Goal: Task Accomplishment & Management: Use online tool/utility

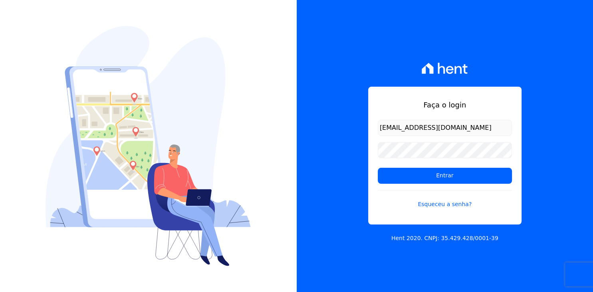
click at [460, 173] on input "Entrar" at bounding box center [445, 176] width 134 height 16
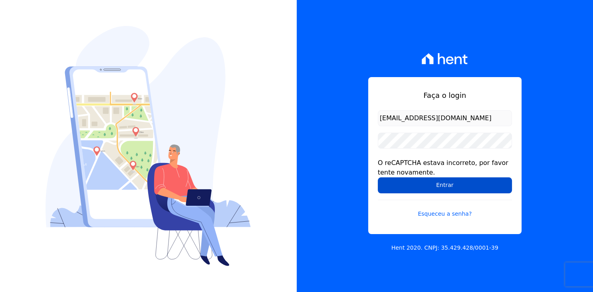
click at [433, 187] on input "Entrar" at bounding box center [445, 185] width 134 height 16
click at [459, 190] on input "Entrar" at bounding box center [445, 185] width 134 height 16
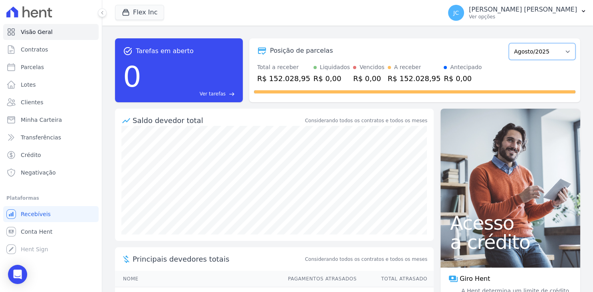
click option "Agosto/2025" at bounding box center [0, 0] width 0 height 0
click at [565, 9] on p "[PERSON_NAME] [PERSON_NAME]" at bounding box center [523, 10] width 108 height 8
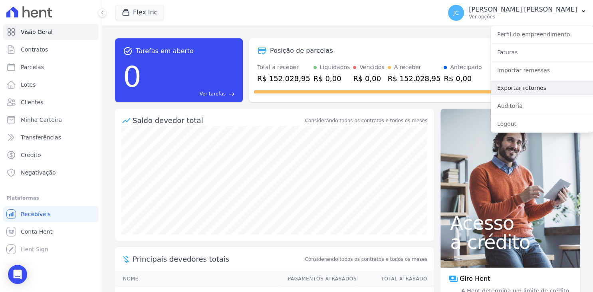
click at [520, 88] on link "Exportar retornos" at bounding box center [542, 88] width 102 height 14
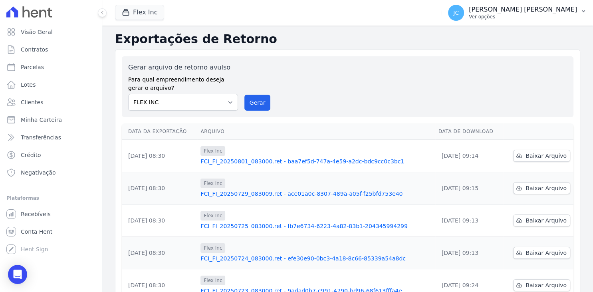
click at [563, 15] on p "Ver opções" at bounding box center [523, 17] width 108 height 6
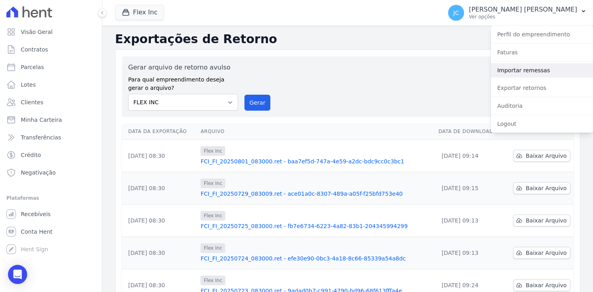
click at [539, 73] on link "Importar remessas" at bounding box center [542, 70] width 102 height 14
